Goal: Task Accomplishment & Management: Use online tool/utility

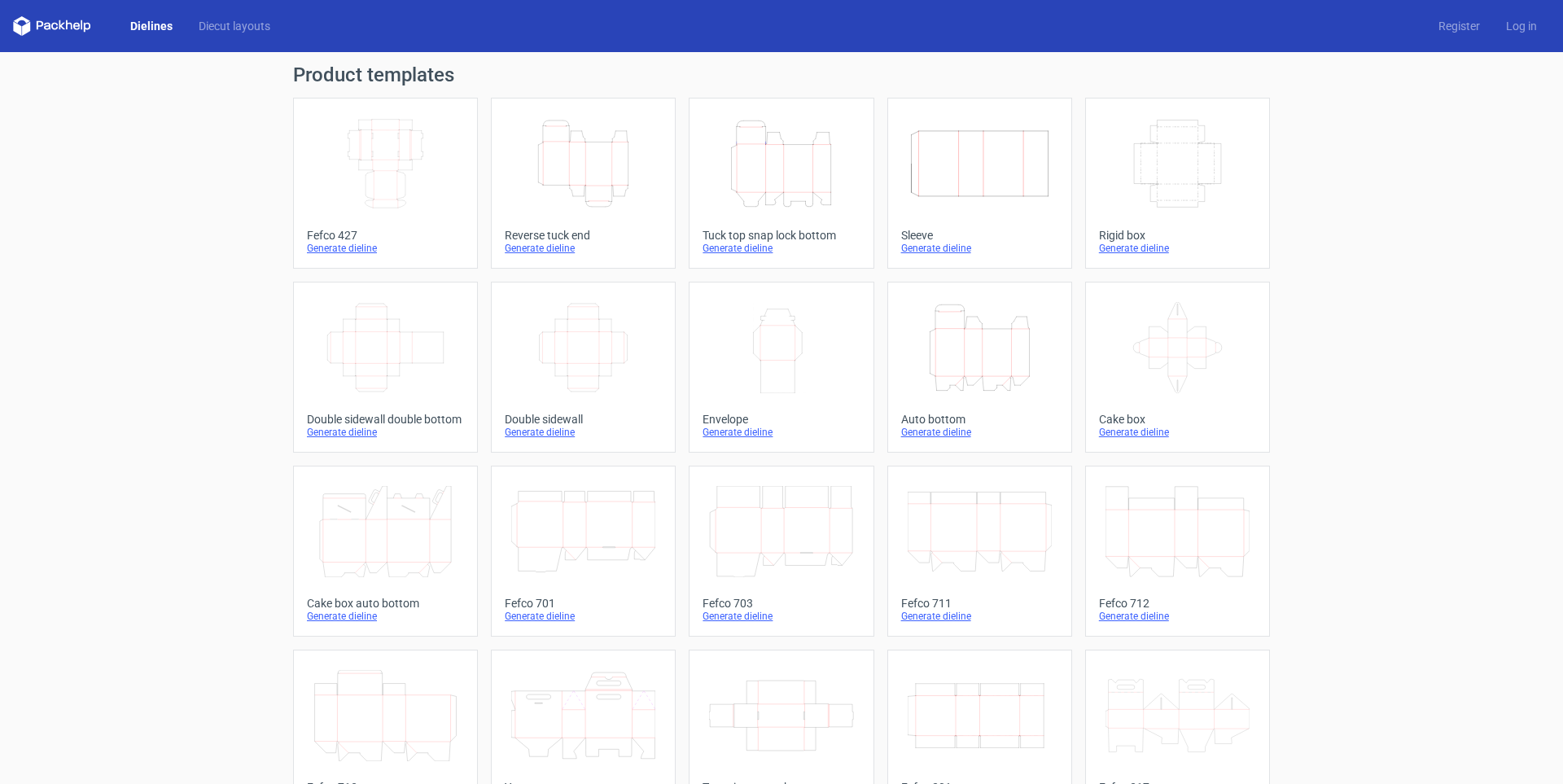
click at [349, 161] on icon "Width Depth Height" at bounding box center [385, 164] width 144 height 91
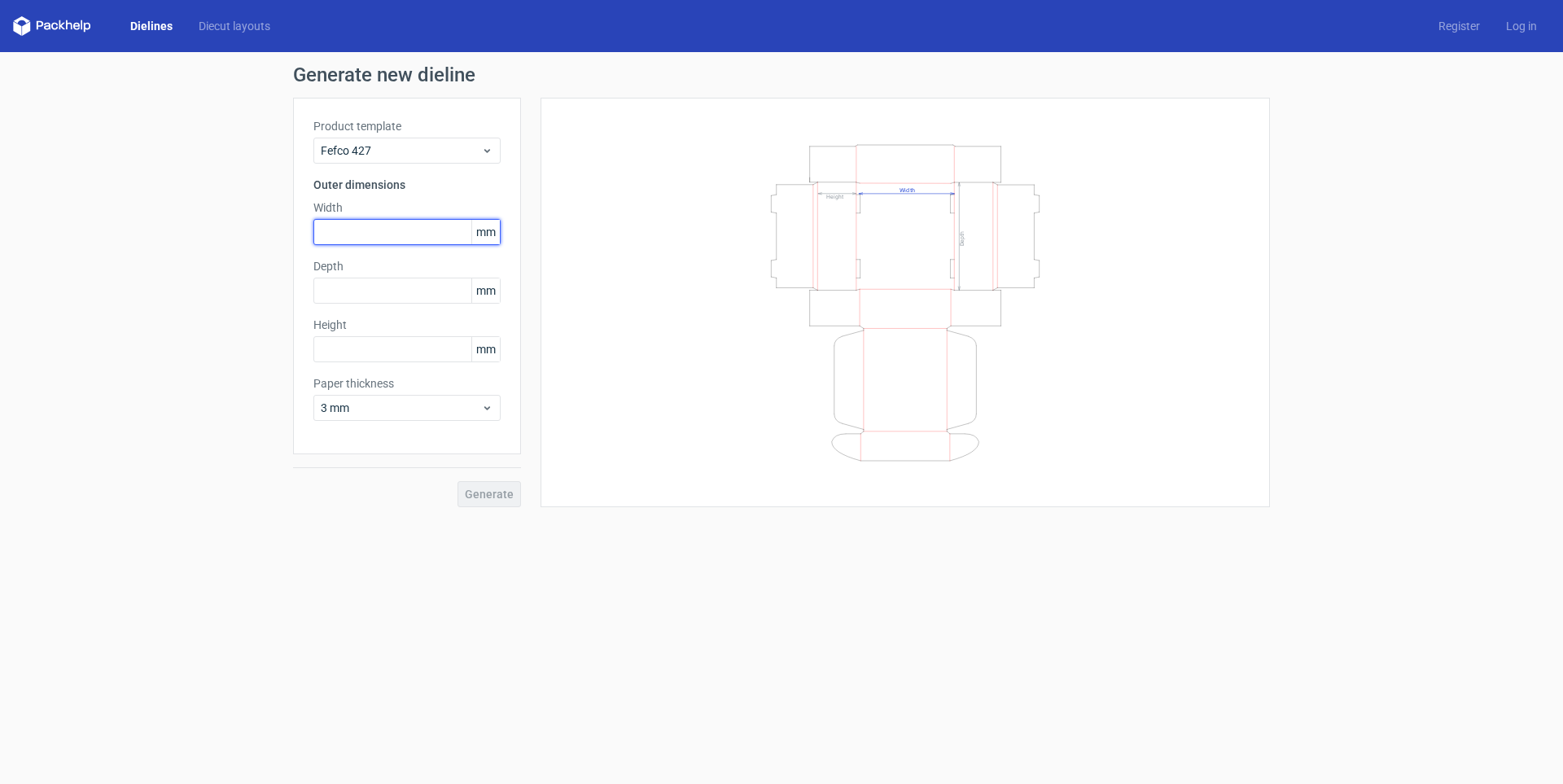
click at [396, 225] on input "text" at bounding box center [407, 232] width 187 height 26
type input "280"
drag, startPoint x: 411, startPoint y: 282, endPoint x: 298, endPoint y: 276, distance: 113.2
click at [298, 276] on div "Product template Fefco 427 Outer dimensions Width 280 mm Depth 150 mm Height mm…" at bounding box center [407, 276] width 228 height 356
type input "70"
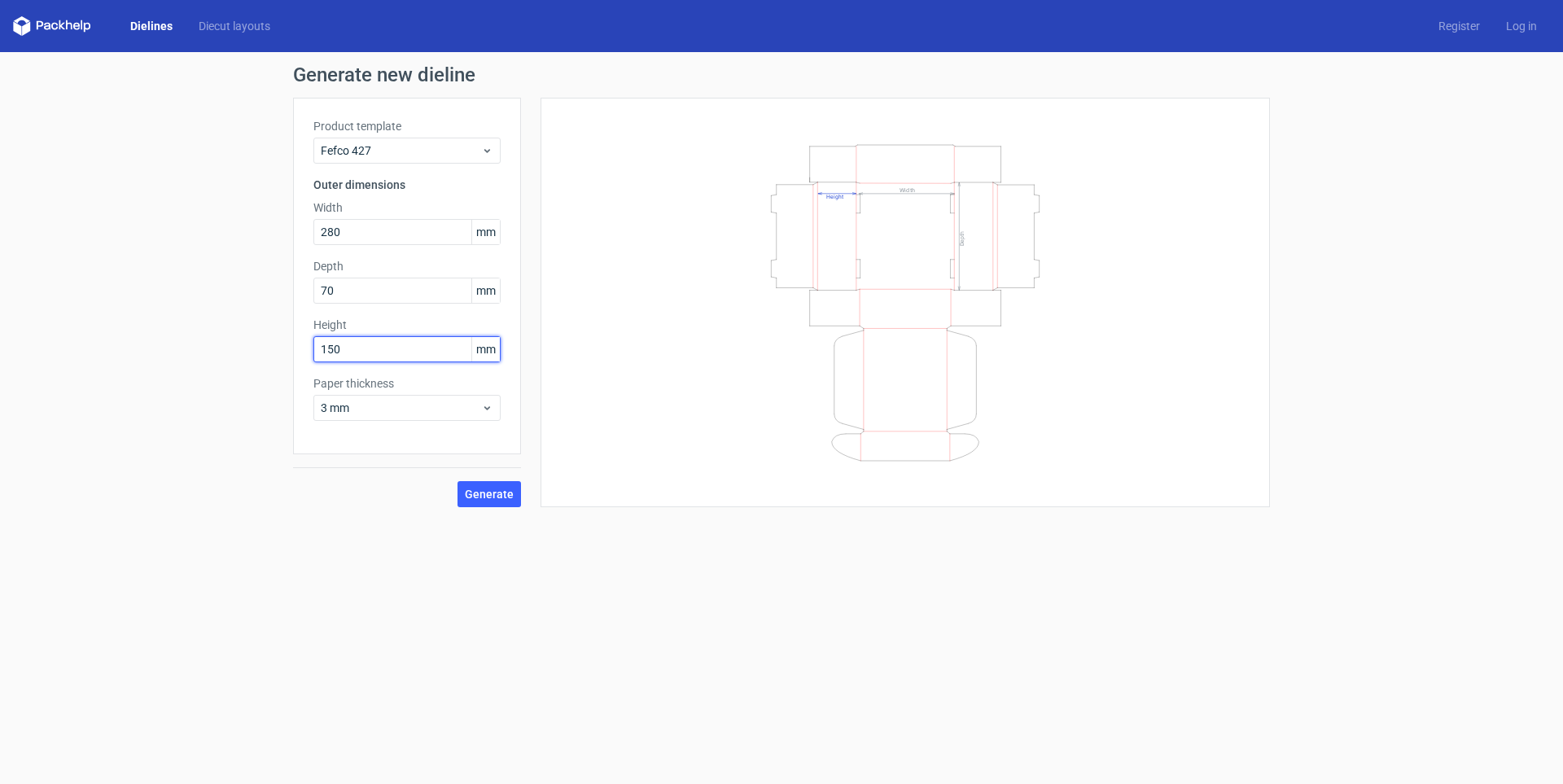
type input "150"
click at [458, 481] on button "Generate" at bounding box center [489, 494] width 64 height 26
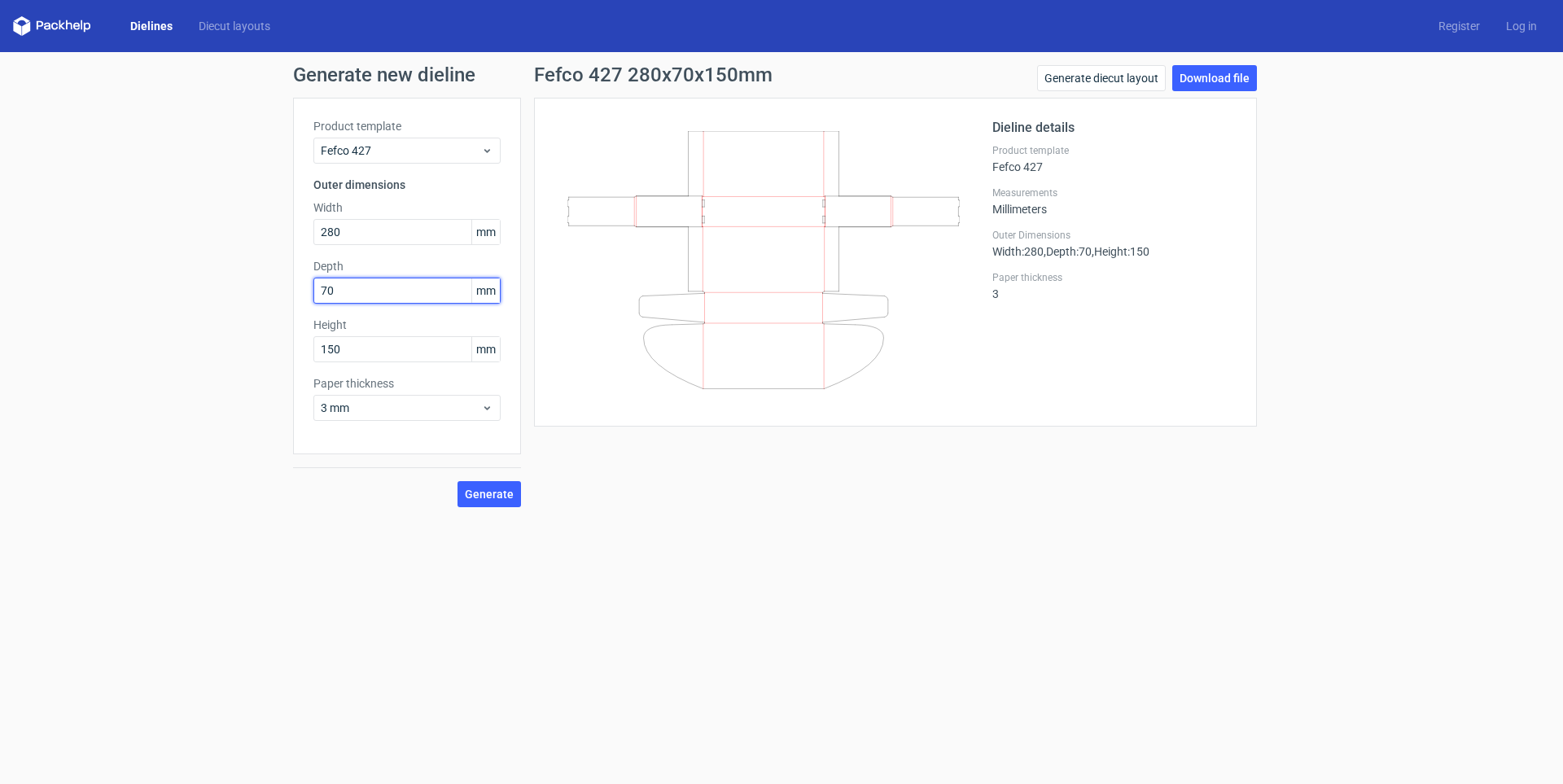
drag, startPoint x: 412, startPoint y: 290, endPoint x: 308, endPoint y: 296, distance: 104.2
click at [309, 296] on div "Product template Fefco 427 Outer dimensions Width 280 mm Depth 70 mm Height 150…" at bounding box center [407, 276] width 228 height 356
type input "200"
click at [458, 481] on button "Generate" at bounding box center [489, 494] width 64 height 26
click at [443, 415] on span "3 mm" at bounding box center [401, 408] width 160 height 17
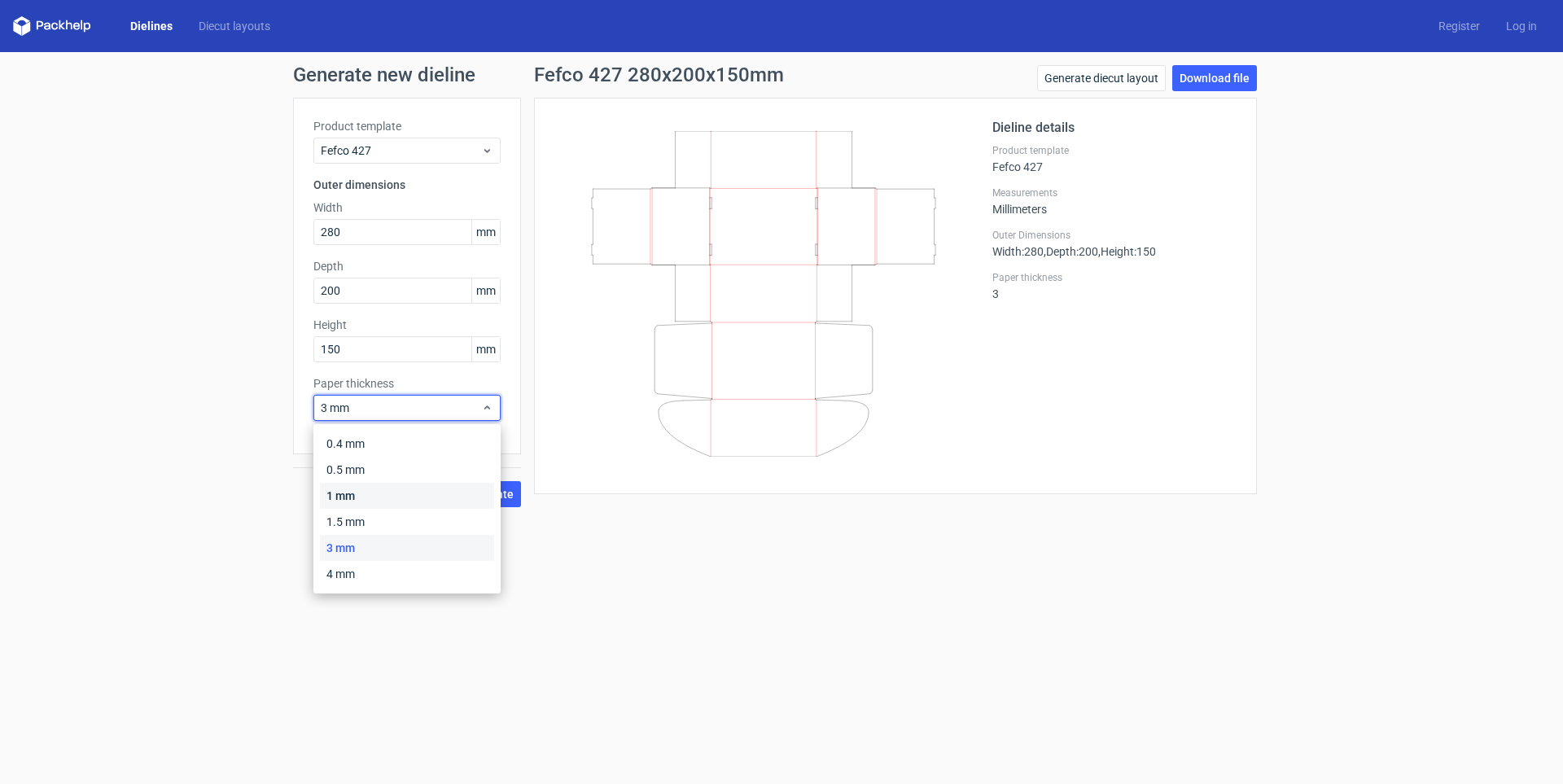
click at [426, 488] on div "1 mm" at bounding box center [407, 496] width 174 height 26
click at [461, 410] on span "1 mm" at bounding box center [401, 408] width 160 height 17
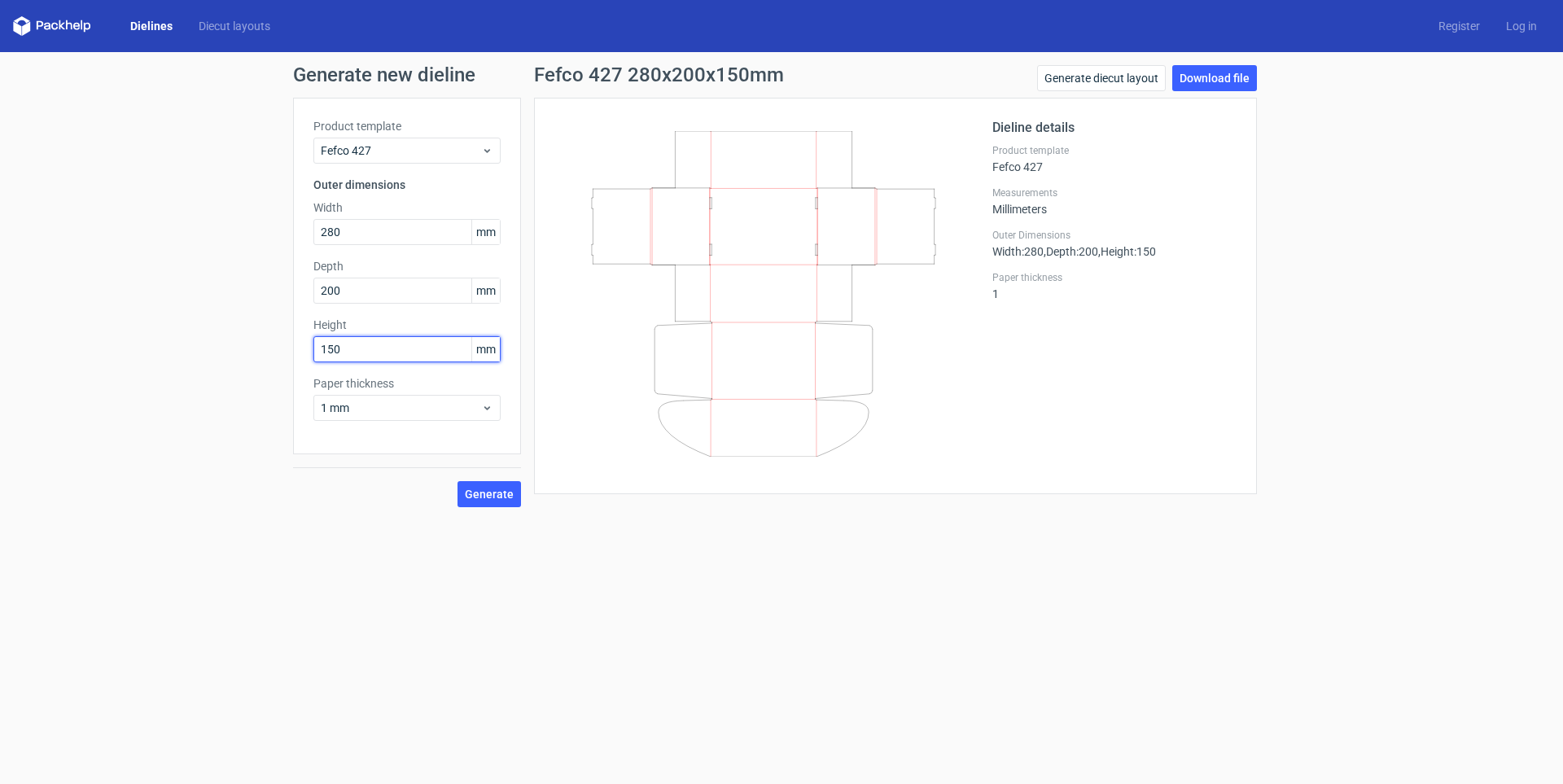
drag, startPoint x: 436, startPoint y: 341, endPoint x: 347, endPoint y: 360, distance: 91.0
click at [347, 360] on input "150" at bounding box center [407, 349] width 187 height 26
drag, startPoint x: 348, startPoint y: 346, endPoint x: 226, endPoint y: 321, distance: 124.5
click at [226, 321] on div "Generate new dieline Product template Fefco 427 Outer dimensions Width 280 mm D…" at bounding box center [782, 286] width 1563 height 468
click at [458, 481] on button "Generate" at bounding box center [489, 494] width 64 height 26
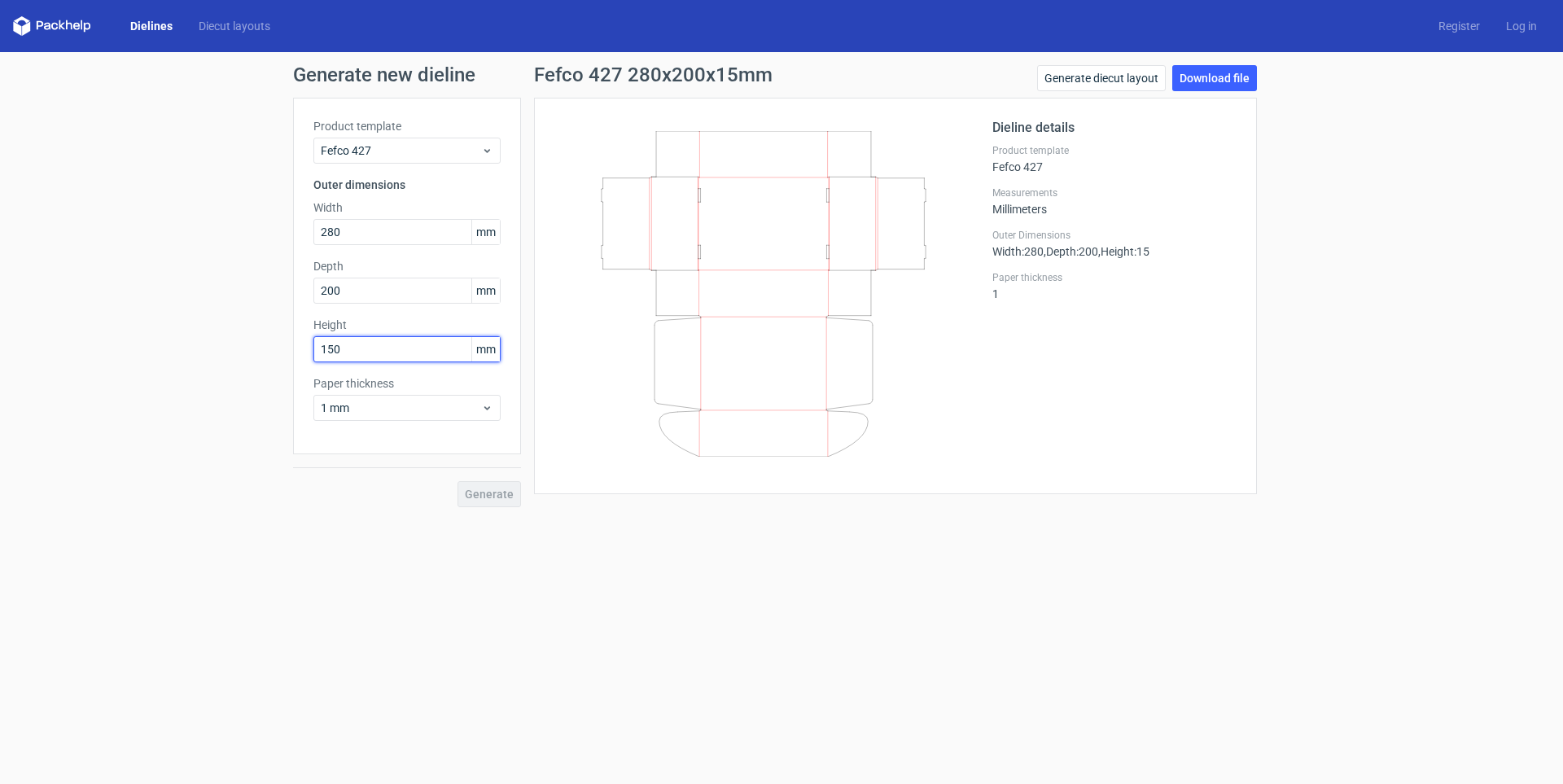
type input "150"
click at [458, 481] on button "Generate" at bounding box center [489, 494] width 64 height 26
drag, startPoint x: 380, startPoint y: 291, endPoint x: 203, endPoint y: 289, distance: 177.0
click at [203, 289] on div "Generate new dieline Product template Fefco 427 Outer dimensions Width 280 mm D…" at bounding box center [782, 286] width 1563 height 468
click at [458, 481] on button "Generate" at bounding box center [489, 494] width 64 height 26
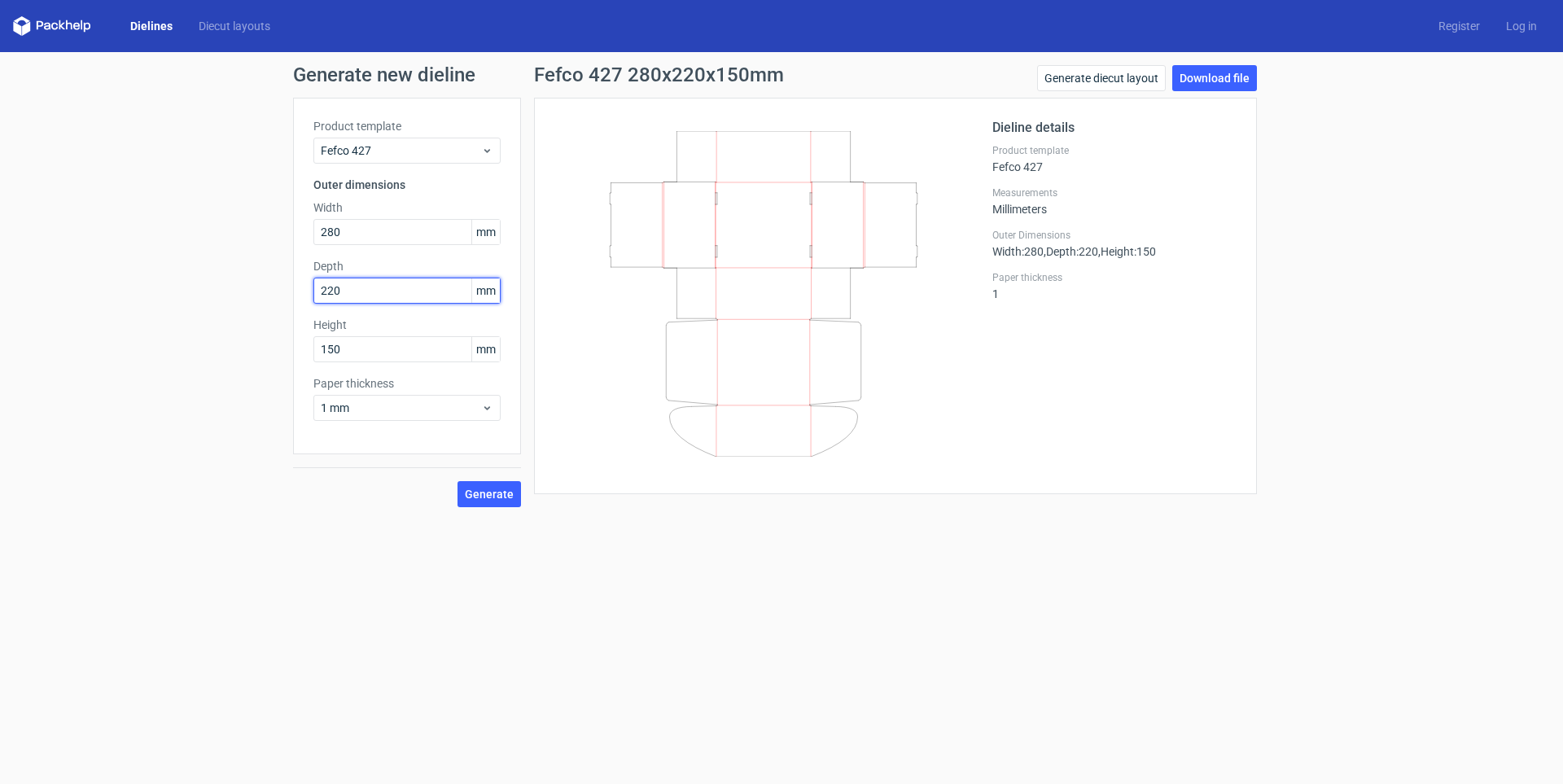
type input "220"
click at [458, 481] on button "Generate" at bounding box center [489, 494] width 64 height 26
click at [334, 349] on input "150" at bounding box center [407, 349] width 187 height 26
type input "130"
click at [458, 481] on button "Generate" at bounding box center [489, 494] width 64 height 26
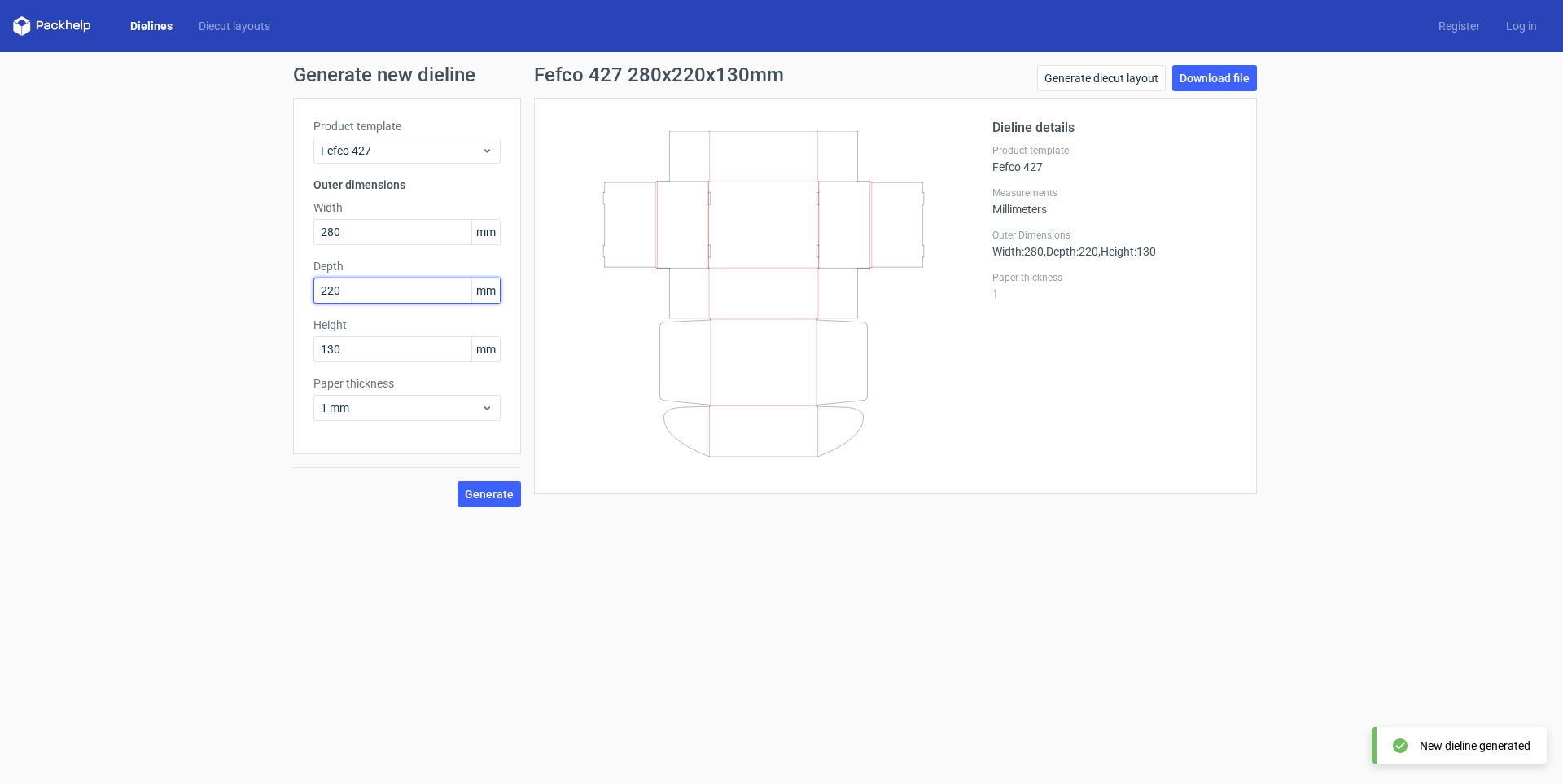
click at [329, 285] on input "220" at bounding box center [407, 290] width 187 height 26
type input "200"
click at [458, 481] on button "Generate" at bounding box center [489, 494] width 64 height 26
click at [1236, 82] on link "Download file" at bounding box center [1215, 78] width 85 height 26
drag, startPoint x: 351, startPoint y: 228, endPoint x: 216, endPoint y: 228, distance: 135.0
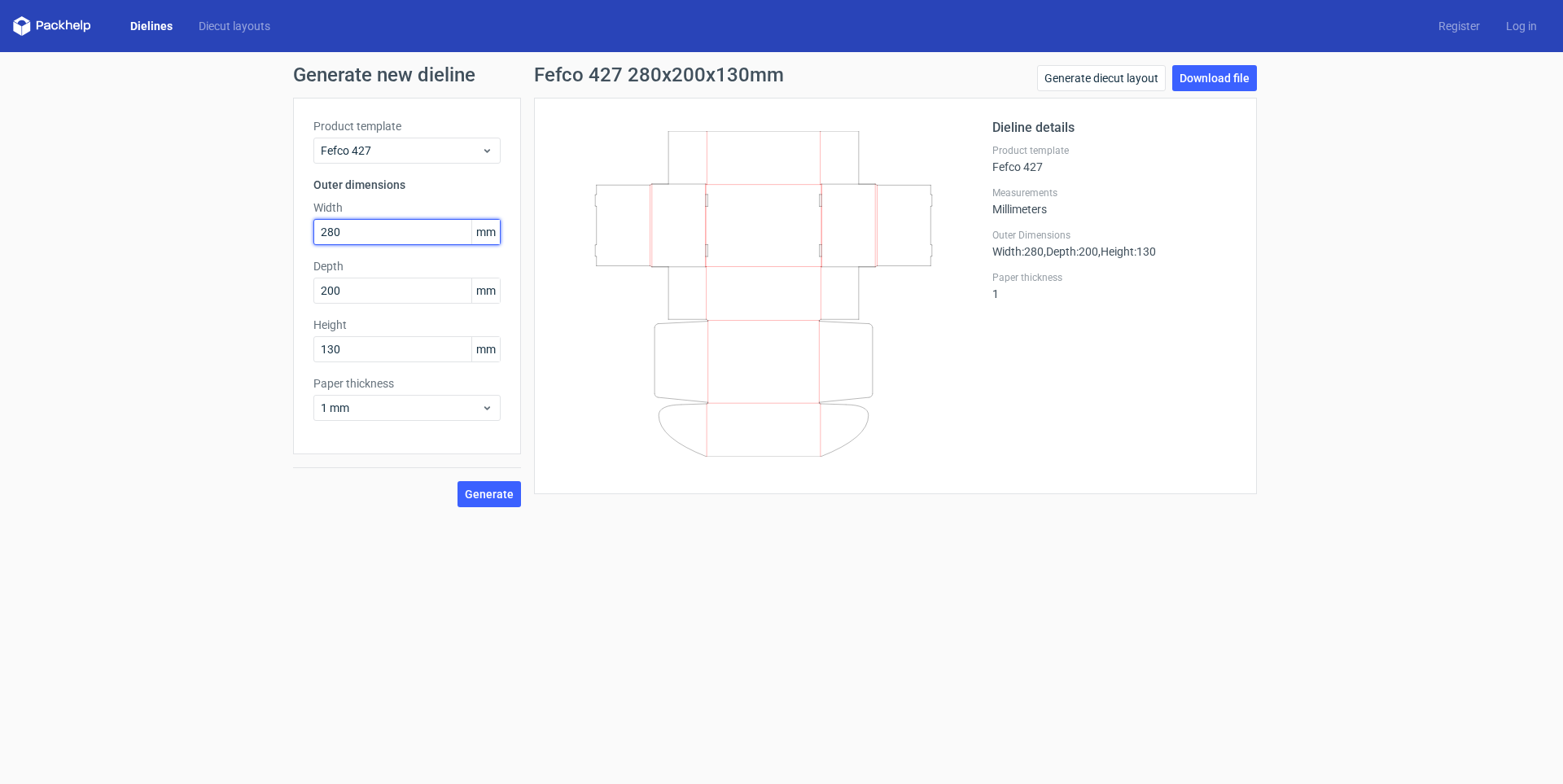
click at [216, 228] on div "Generate new dieline Product template Fefco 427 Outer dimensions Width 280 mm D…" at bounding box center [782, 286] width 1563 height 468
click at [458, 481] on button "Generate" at bounding box center [489, 494] width 64 height 26
drag, startPoint x: 384, startPoint y: 228, endPoint x: 242, endPoint y: 225, distance: 142.0
click at [242, 225] on div "Generate new dieline Product template Fefco 427 Outer dimensions Width 250 mm D…" at bounding box center [782, 286] width 1563 height 468
type input "285"
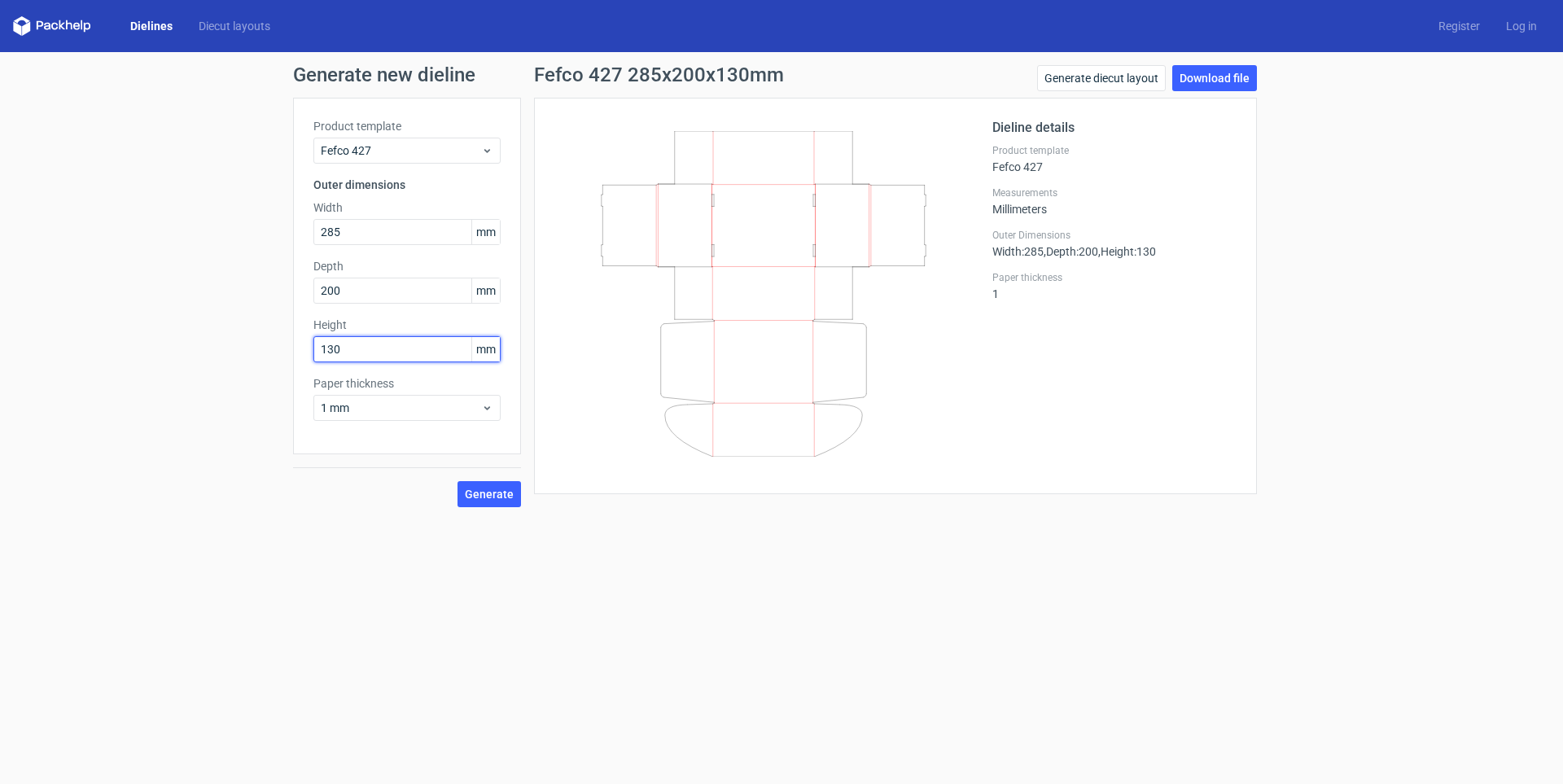
drag, startPoint x: 356, startPoint y: 347, endPoint x: 164, endPoint y: 344, distance: 192.0
click at [164, 344] on div "Generate new dieline Product template Fefco 427 Outer dimensions Width 285 mm D…" at bounding box center [782, 286] width 1563 height 468
type input "120"
drag, startPoint x: 385, startPoint y: 292, endPoint x: 262, endPoint y: 292, distance: 123.0
click at [262, 292] on div "Generate new dieline Product template Fefco 427 Outer dimensions Width 285 mm D…" at bounding box center [782, 286] width 1563 height 468
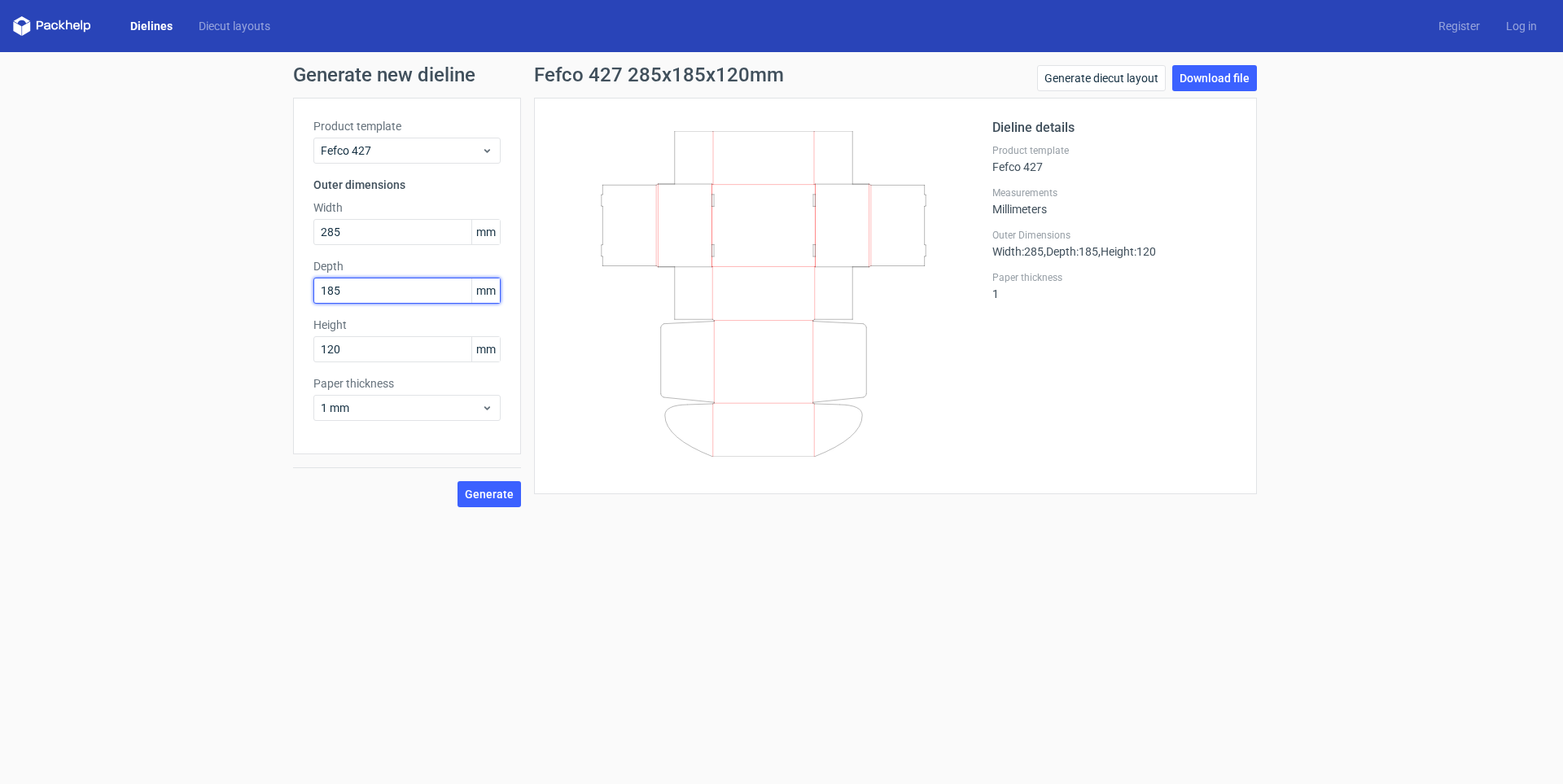
type input "185"
click at [458, 481] on button "Generate" at bounding box center [489, 494] width 64 height 26
click at [1194, 82] on link "Download file" at bounding box center [1215, 78] width 85 height 26
drag, startPoint x: 368, startPoint y: 234, endPoint x: 256, endPoint y: 232, distance: 112.0
click at [256, 232] on div "Generate new dieline Product template Fefco 427 Outer dimensions Width 285 mm D…" at bounding box center [782, 286] width 1563 height 468
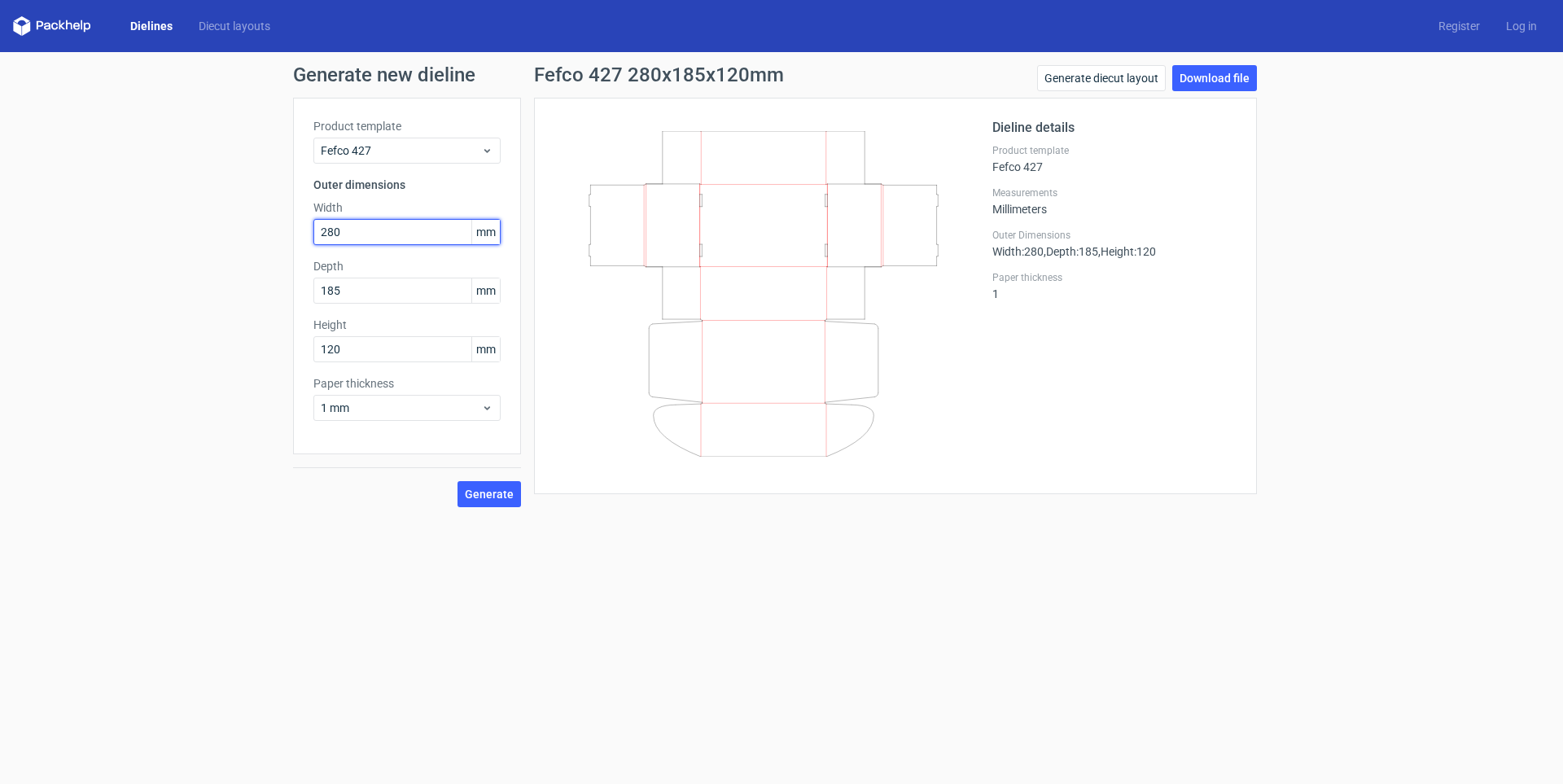
type input "280"
click at [458, 481] on button "Generate" at bounding box center [489, 494] width 64 height 26
drag, startPoint x: 365, startPoint y: 284, endPoint x: 155, endPoint y: 290, distance: 210.1
click at [156, 290] on div "Generate new dieline Product template Fefco 427 Outer dimensions Width 280 mm D…" at bounding box center [782, 286] width 1563 height 468
type input "180"
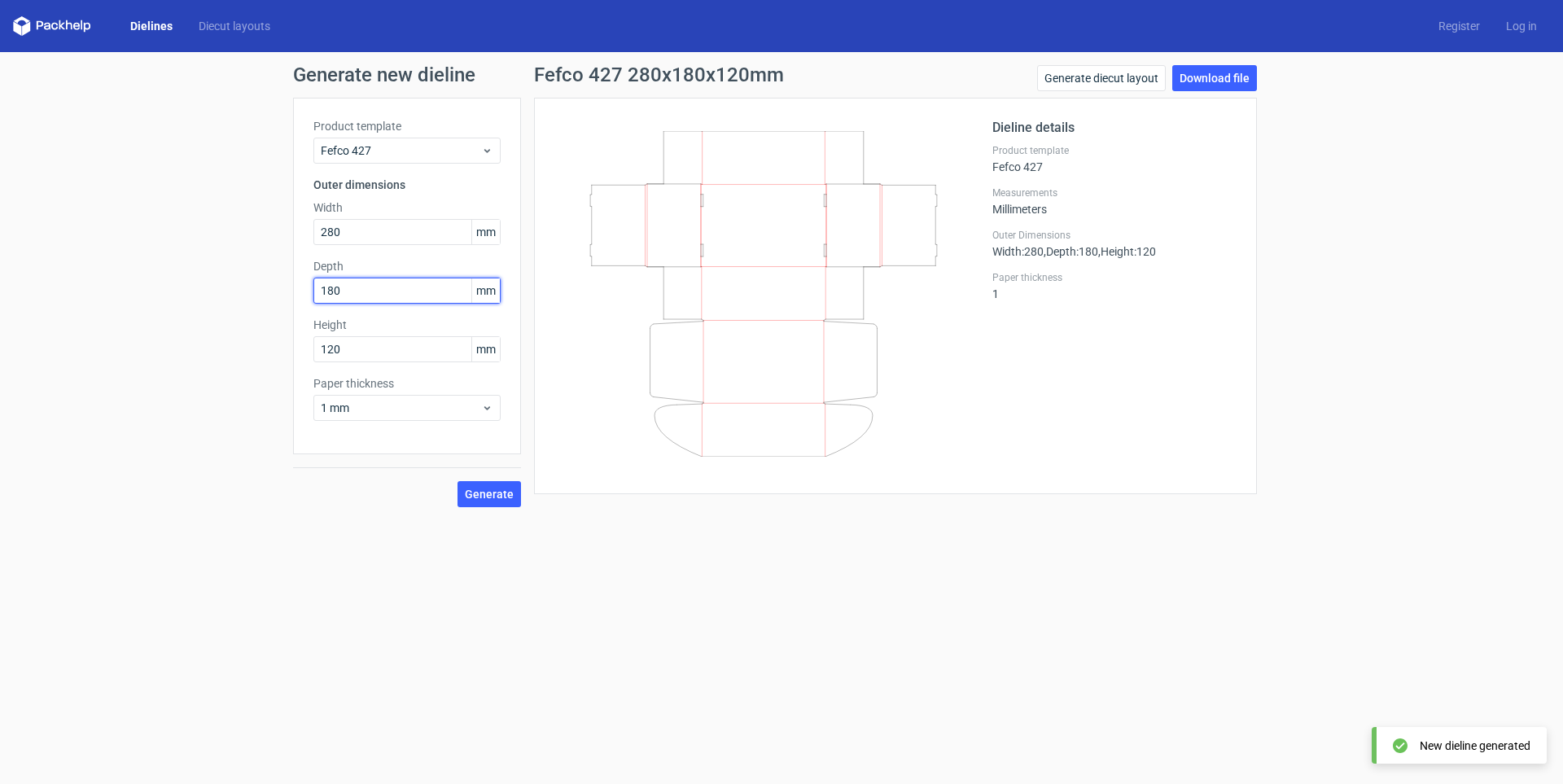
click at [458, 481] on button "Generate" at bounding box center [489, 494] width 64 height 26
click at [404, 342] on input "120" at bounding box center [407, 349] width 187 height 26
click at [458, 481] on button "Generate" at bounding box center [489, 494] width 64 height 26
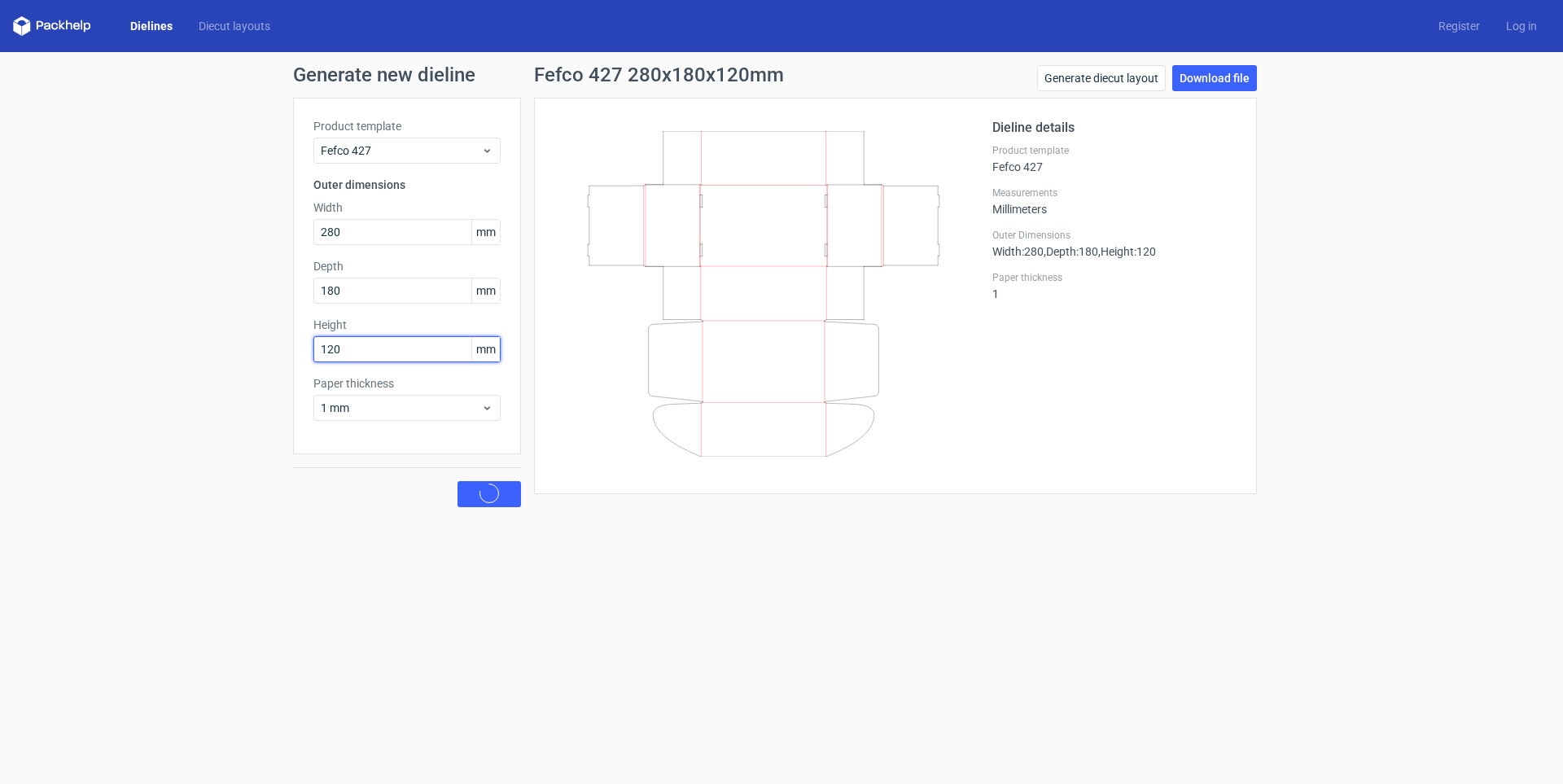
click at [458, 481] on button "Generate" at bounding box center [489, 494] width 64 height 26
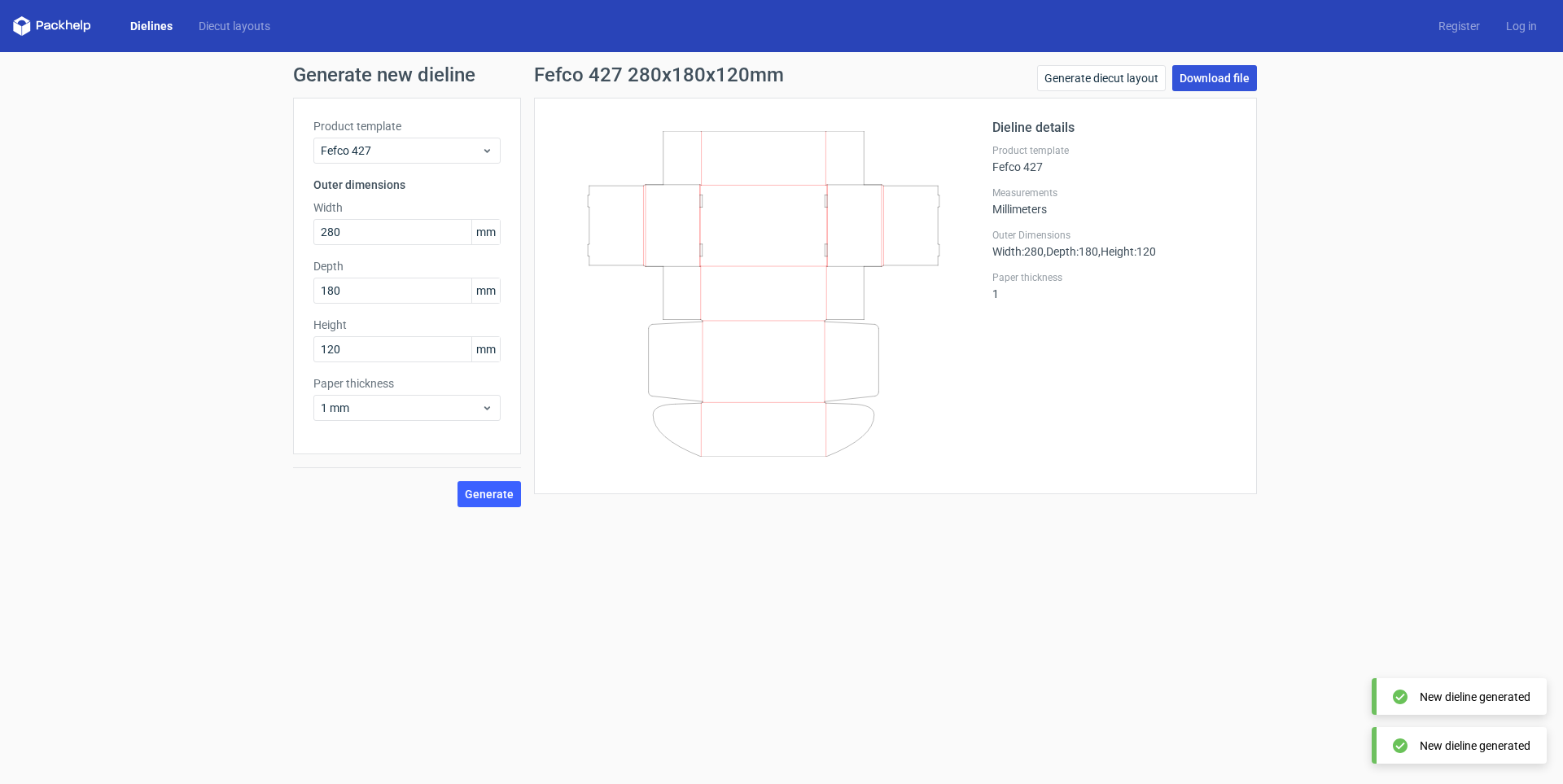
click at [1223, 74] on link "Download file" at bounding box center [1215, 78] width 85 height 26
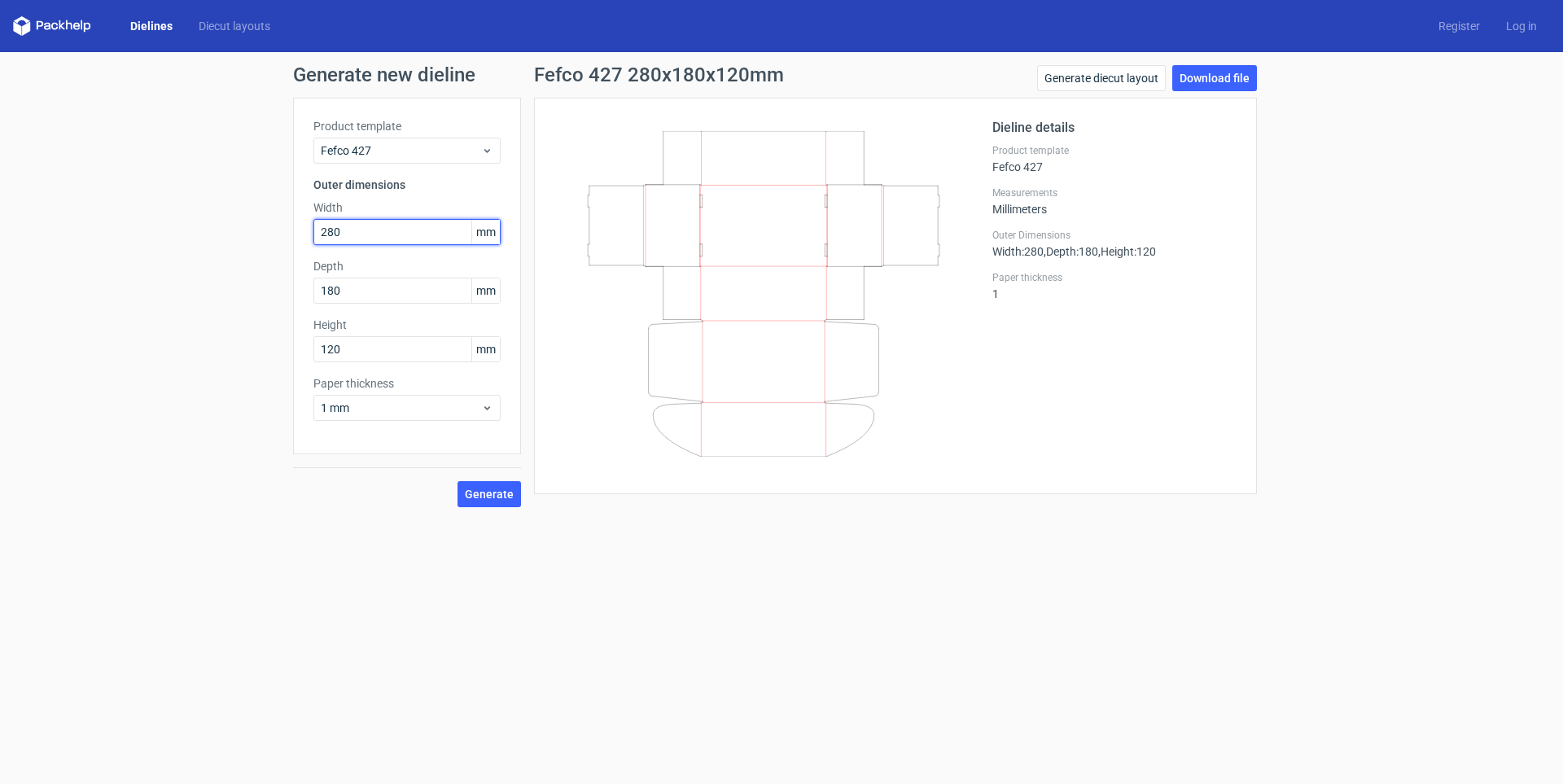
click at [385, 225] on input "280" at bounding box center [407, 232] width 187 height 26
click at [443, 234] on input "280" at bounding box center [407, 232] width 187 height 26
click at [408, 294] on input "180" at bounding box center [407, 290] width 187 height 26
click at [417, 350] on input "120" at bounding box center [407, 349] width 187 height 26
click at [430, 416] on div "1 mm" at bounding box center [407, 408] width 187 height 26
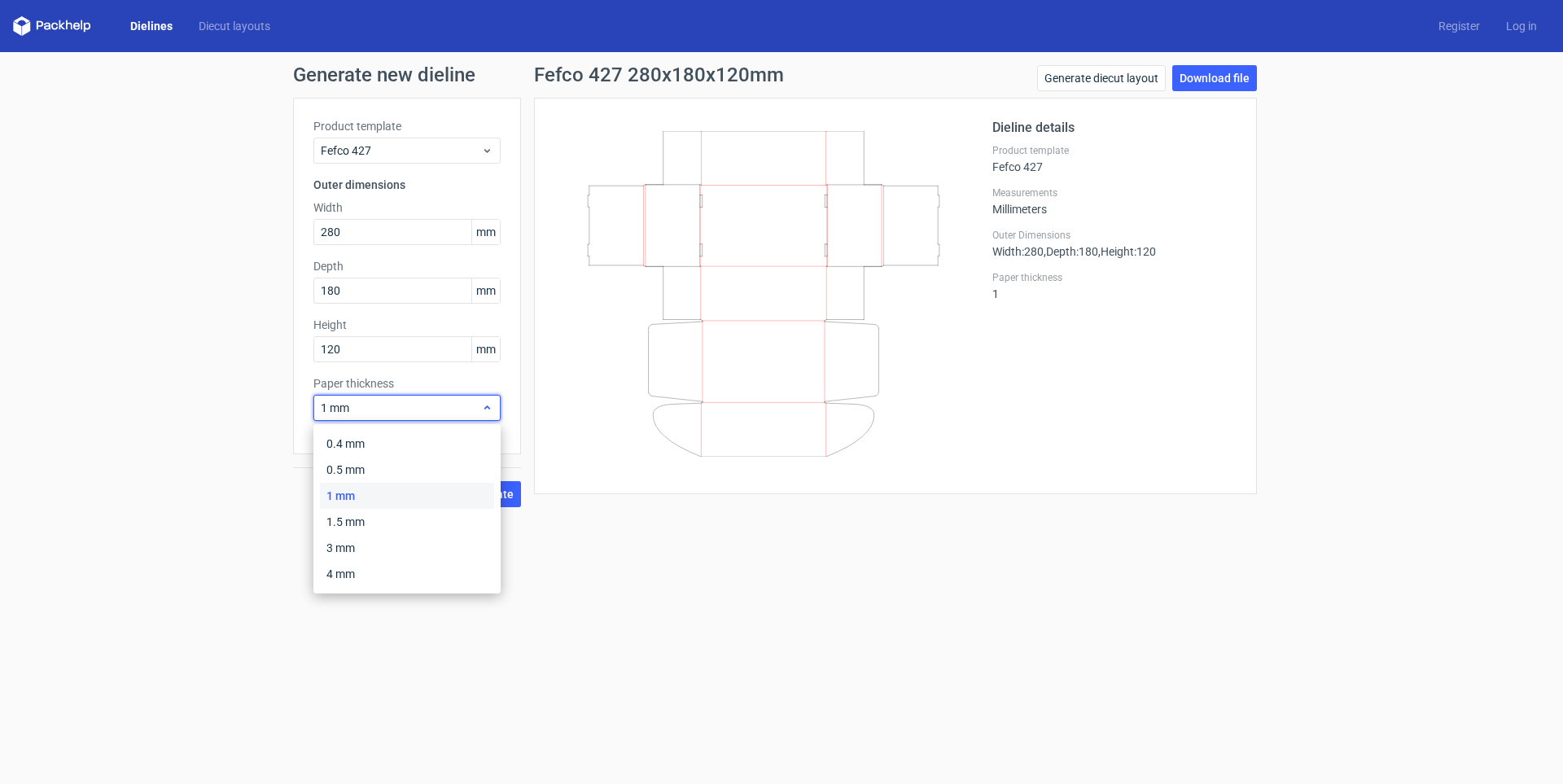
click at [430, 416] on div "1 mm" at bounding box center [407, 408] width 187 height 26
click at [504, 490] on span "Generate" at bounding box center [489, 494] width 49 height 11
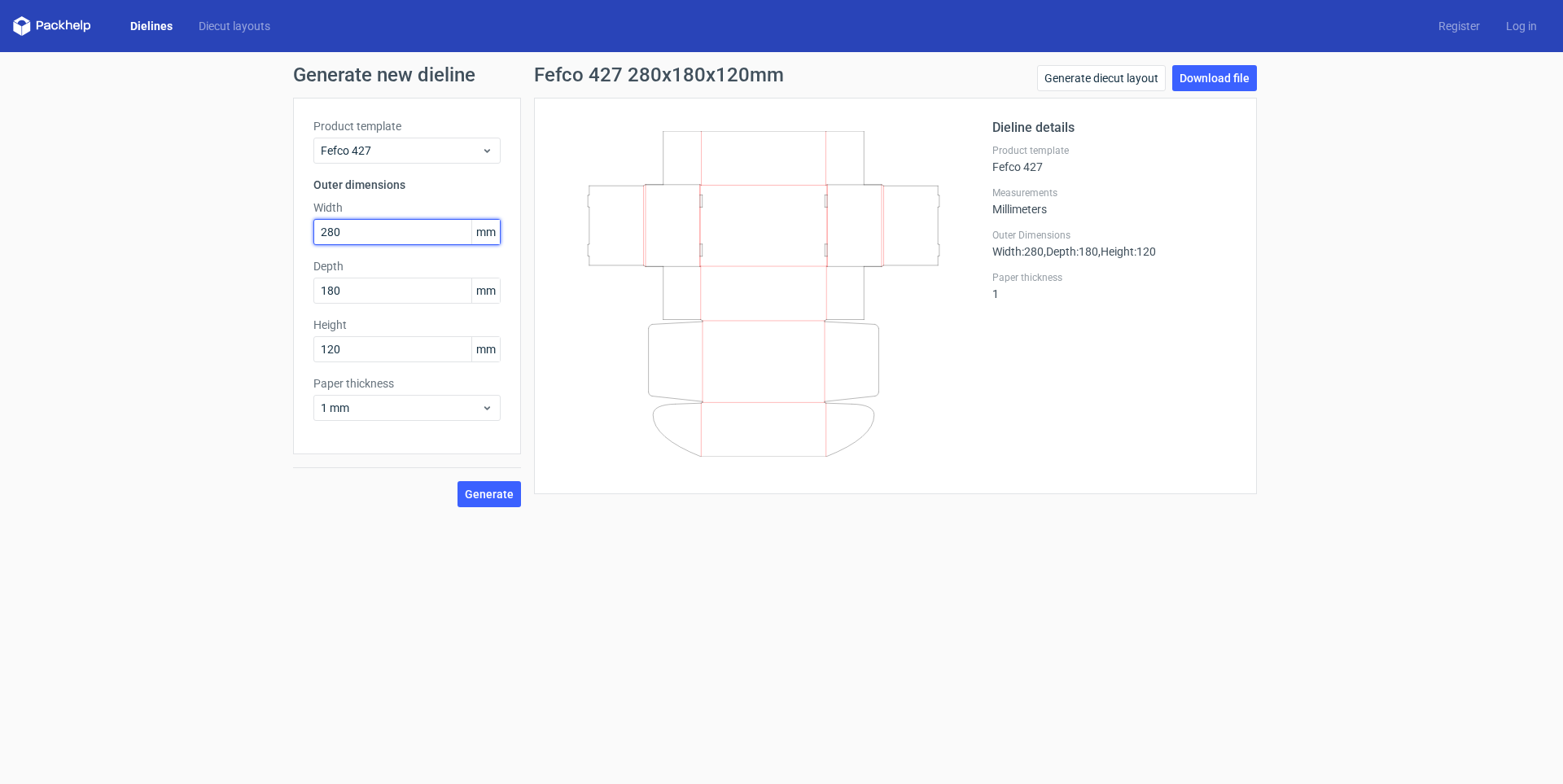
drag, startPoint x: 392, startPoint y: 234, endPoint x: 245, endPoint y: 214, distance: 148.4
click at [245, 214] on div "Generate new dieline Product template Fefco 427 Outer dimensions Width 280 mm D…" at bounding box center [782, 286] width 1563 height 468
type input "300"
drag, startPoint x: 406, startPoint y: 292, endPoint x: 286, endPoint y: 290, distance: 120.0
click at [286, 290] on div "Generate new dieline Product template Fefco 427 Outer dimensions Width 300 mm D…" at bounding box center [782, 286] width 1563 height 468
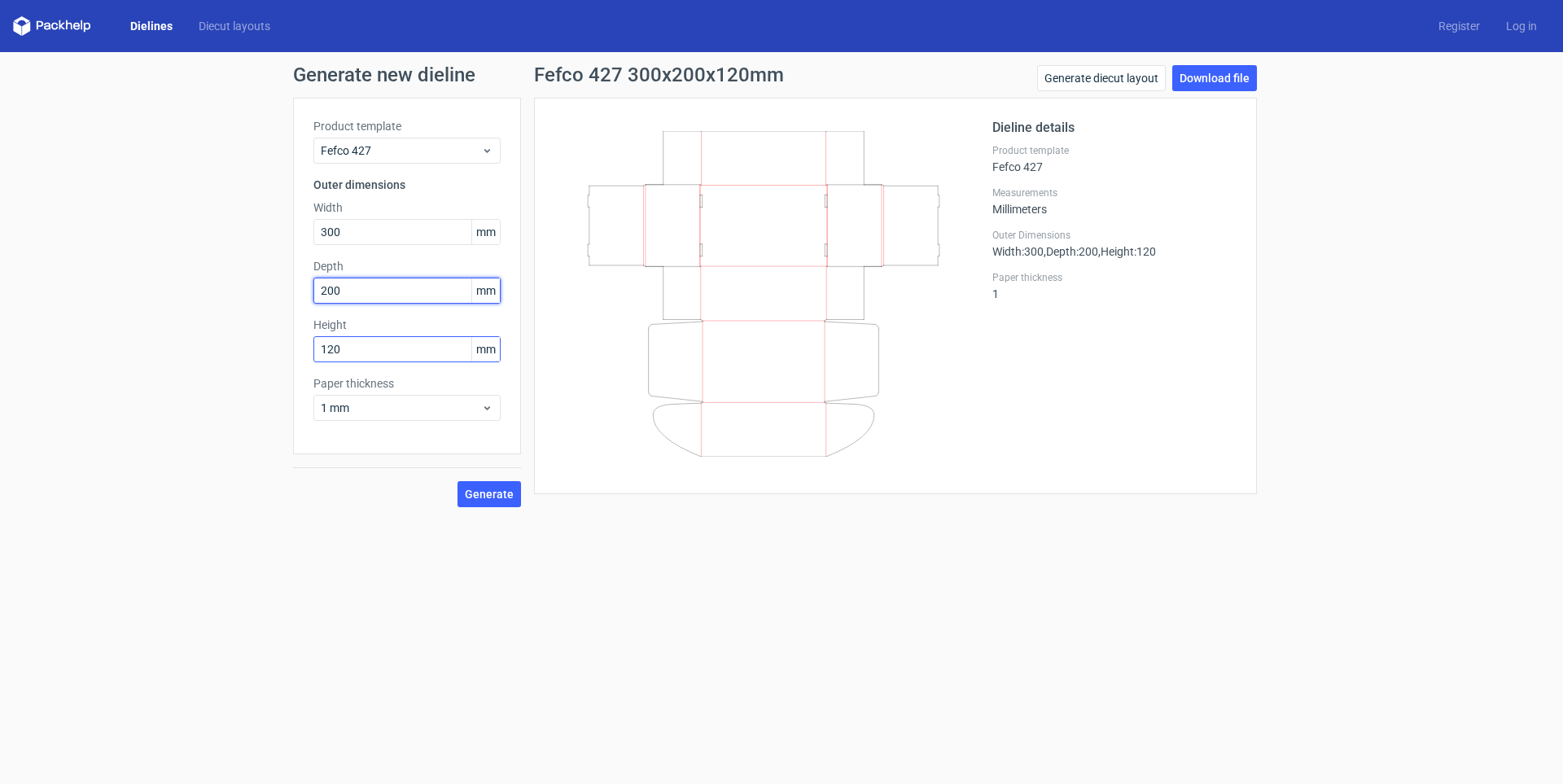
type input "200"
drag, startPoint x: 332, startPoint y: 346, endPoint x: 389, endPoint y: 354, distance: 57.6
click at [389, 354] on input "120" at bounding box center [407, 349] width 187 height 26
type input "125"
click at [474, 492] on span "Generate" at bounding box center [489, 494] width 49 height 11
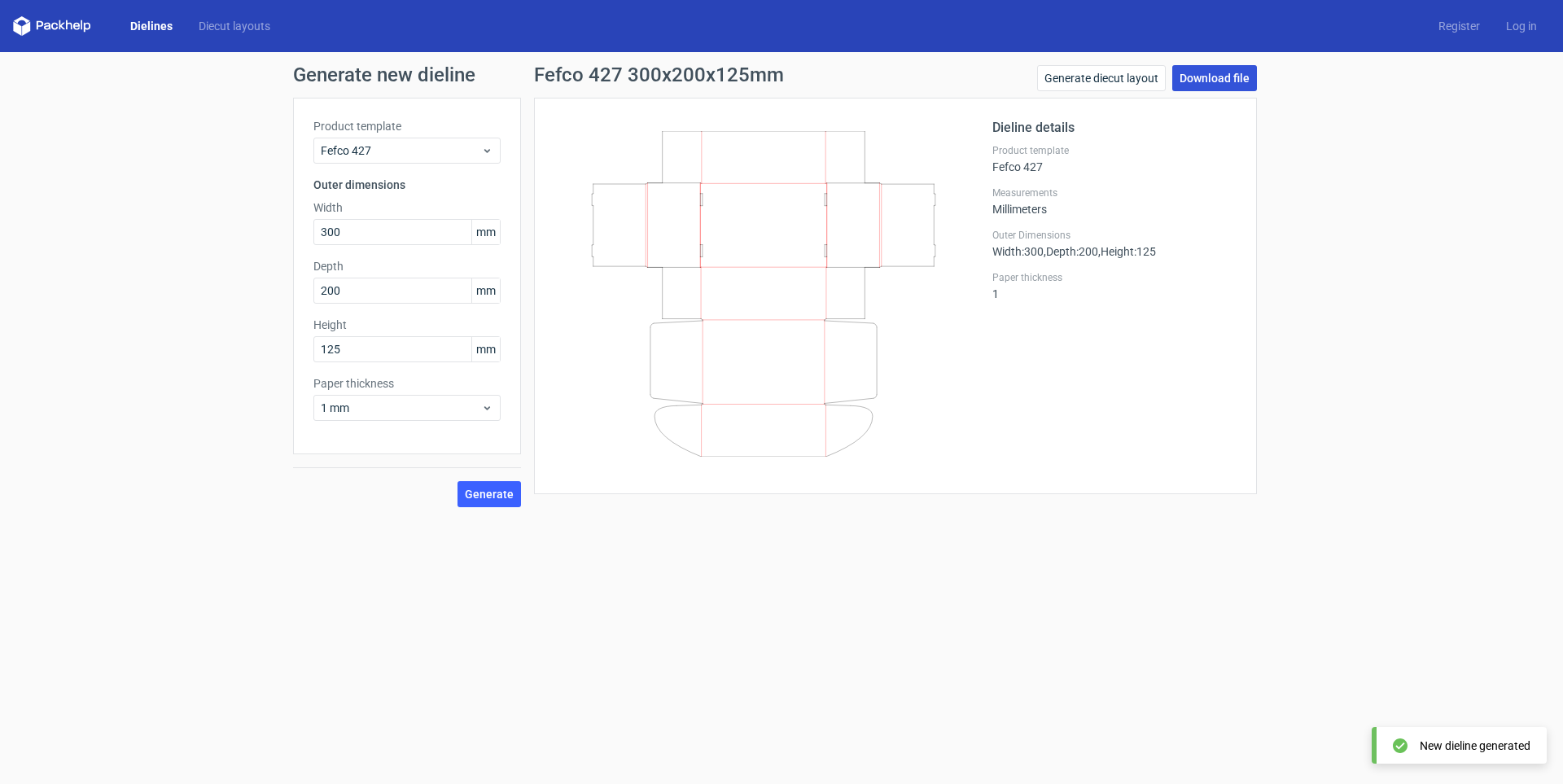
click at [1214, 80] on link "Download file" at bounding box center [1215, 78] width 85 height 26
drag, startPoint x: 382, startPoint y: 239, endPoint x: 192, endPoint y: 240, distance: 190.0
click at [192, 240] on div "Generate new dieline Product template Fefco 427 Outer dimensions Width 300 mm D…" at bounding box center [782, 286] width 1563 height 468
type input "280"
type input "190"
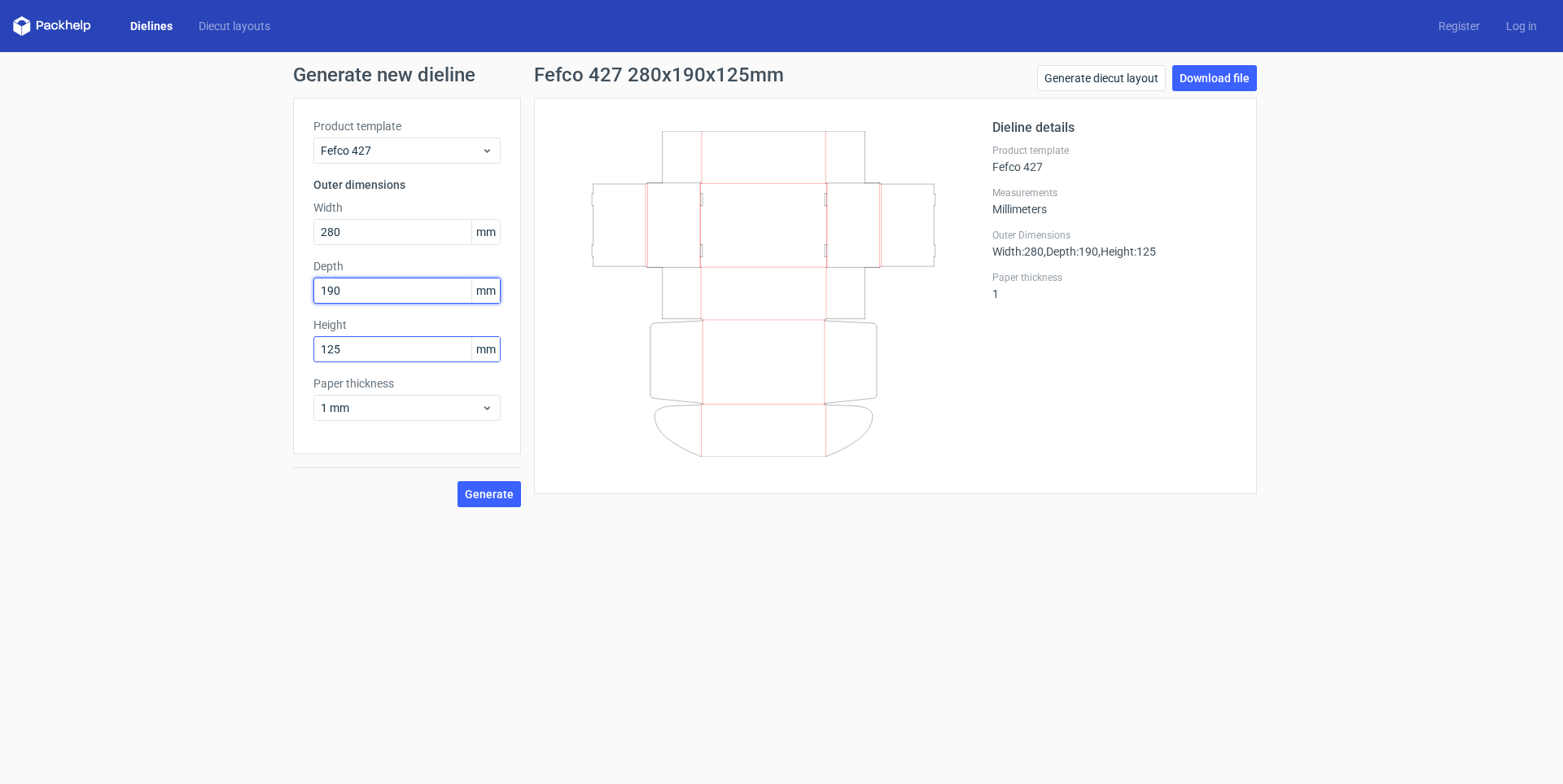
click at [458, 481] on button "Generate" at bounding box center [489, 494] width 64 height 26
click at [1213, 70] on link "Download file" at bounding box center [1215, 78] width 85 height 26
